Goal: Navigation & Orientation: Go to known website

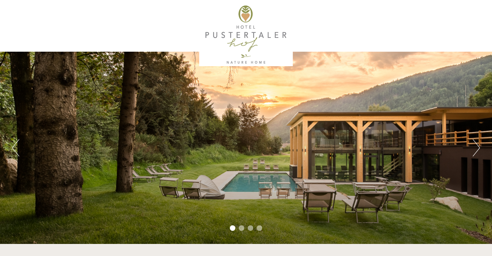
scroll to position [444, 0]
click at [478, 146] on button "Next" at bounding box center [476, 147] width 7 height 17
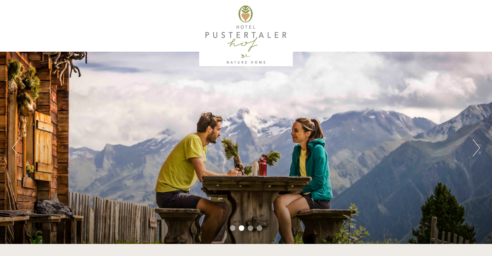
click at [478, 146] on button "Next" at bounding box center [476, 147] width 7 height 17
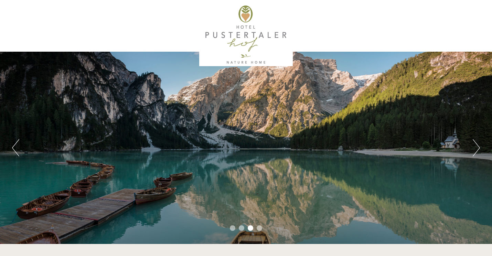
click at [478, 146] on button "Next" at bounding box center [476, 147] width 7 height 17
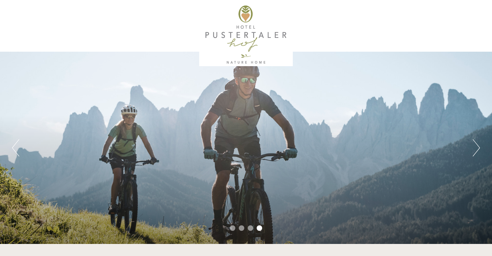
click at [478, 146] on button "Next" at bounding box center [476, 147] width 7 height 17
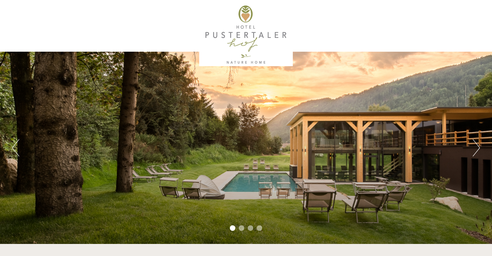
click at [478, 146] on button "Next" at bounding box center [476, 147] width 7 height 17
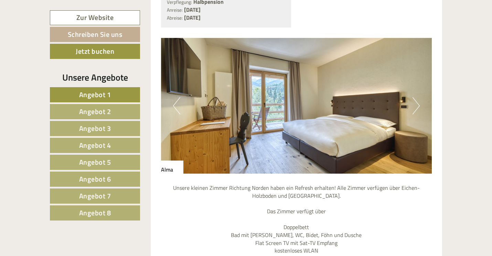
scroll to position [607, 0]
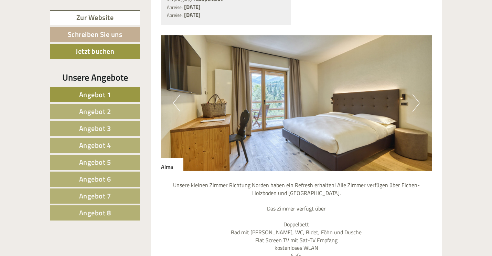
click at [418, 94] on button "Next" at bounding box center [415, 102] width 7 height 17
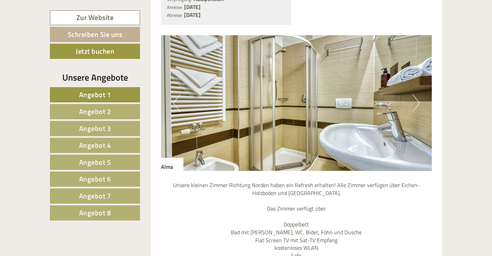
click at [418, 94] on button "Next" at bounding box center [415, 102] width 7 height 17
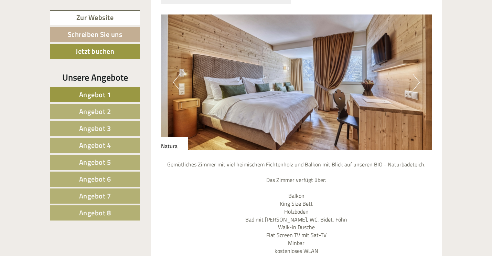
scroll to position [1710, 0]
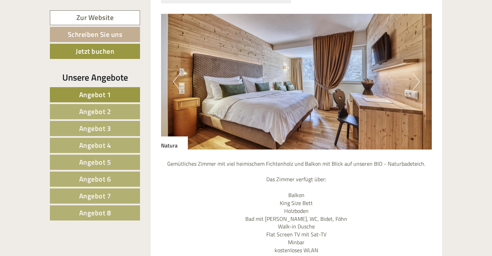
click at [418, 73] on button "Next" at bounding box center [415, 81] width 7 height 17
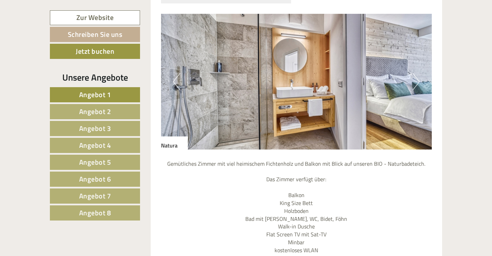
click at [418, 73] on button "Next" at bounding box center [415, 81] width 7 height 17
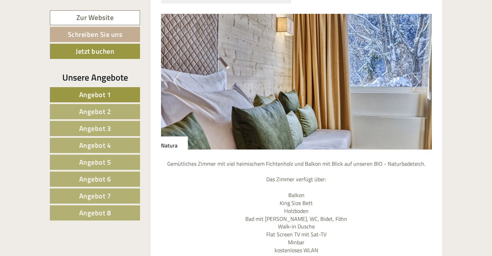
click at [418, 73] on button "Next" at bounding box center [415, 81] width 7 height 17
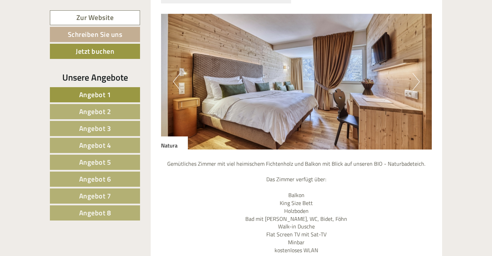
click at [418, 73] on button "Next" at bounding box center [415, 81] width 7 height 17
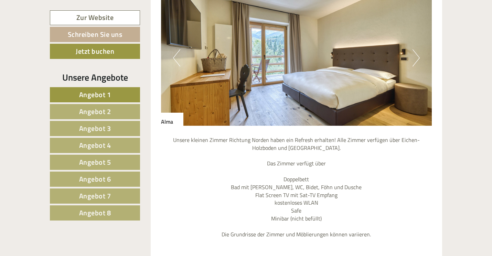
scroll to position [653, 0]
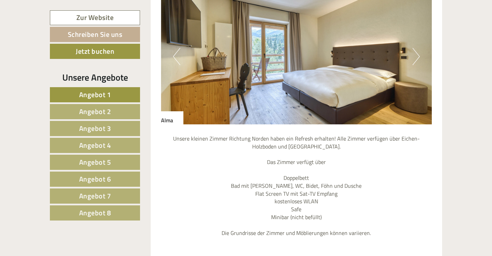
click at [417, 48] on button "Next" at bounding box center [415, 56] width 7 height 17
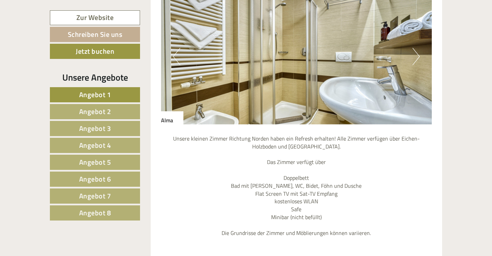
click at [417, 48] on button "Next" at bounding box center [415, 56] width 7 height 17
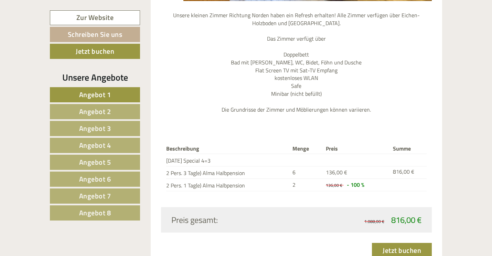
scroll to position [777, 0]
click at [121, 14] on link "Zur Website" at bounding box center [95, 17] width 90 height 15
